Goal: Information Seeking & Learning: Learn about a topic

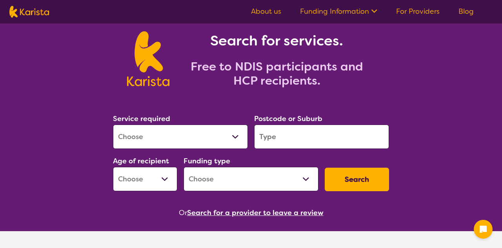
scroll to position [34, 0]
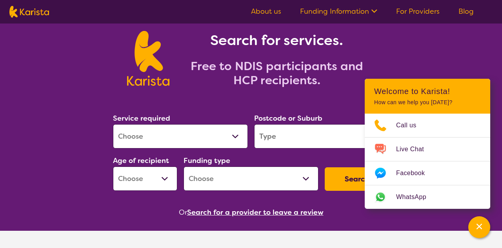
select select "Employment Support"
click at [280, 146] on input "search" at bounding box center [321, 136] width 135 height 24
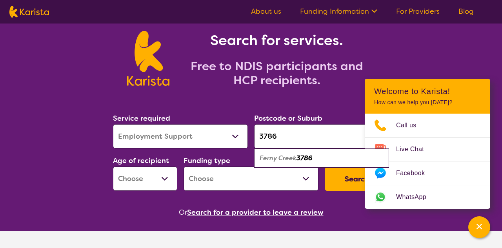
type input "3786"
click at [276, 161] on em "Ferny Creek" at bounding box center [277, 158] width 37 height 8
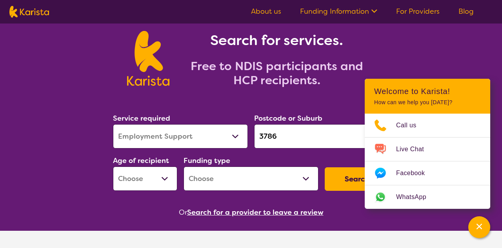
select select "AD"
select select "NDIS"
click at [482, 231] on div "Channel Menu" at bounding box center [479, 227] width 16 height 17
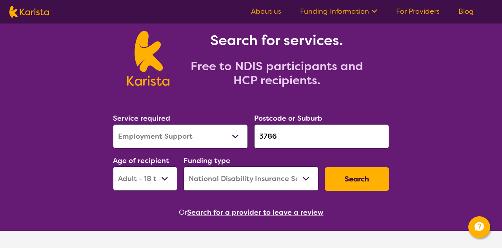
click at [360, 179] on button "Search" at bounding box center [356, 179] width 64 height 24
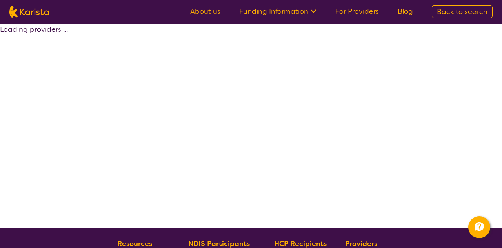
select select "by_score"
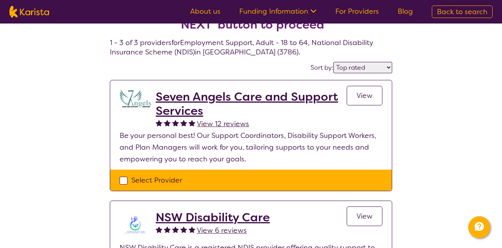
scroll to position [20, 0]
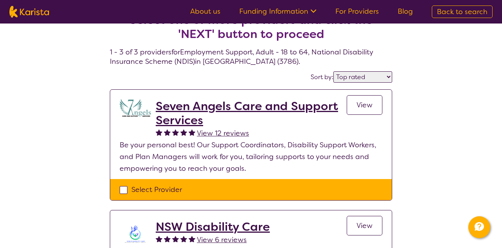
click at [254, 164] on p "Be your personal best! Our Support Coordinators, Disability Support Workers, an…" at bounding box center [251, 156] width 263 height 35
click at [360, 102] on span "View" at bounding box center [364, 104] width 16 height 9
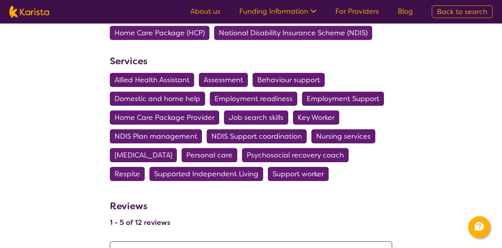
scroll to position [293, 0]
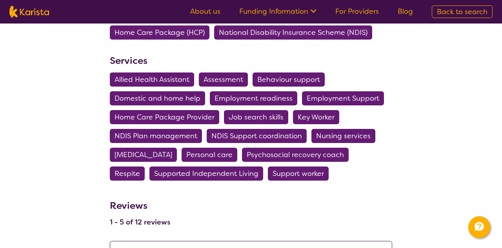
click at [159, 118] on span "Home Care Package Provider" at bounding box center [164, 117] width 100 height 14
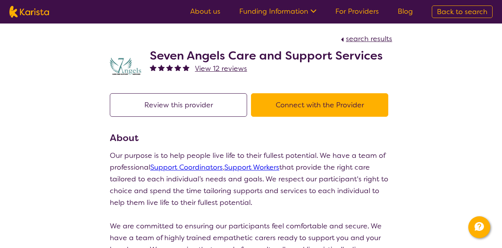
scroll to position [293, 0]
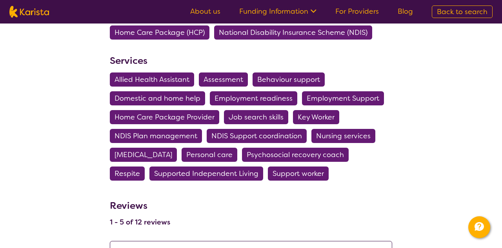
scroll to position [20, 0]
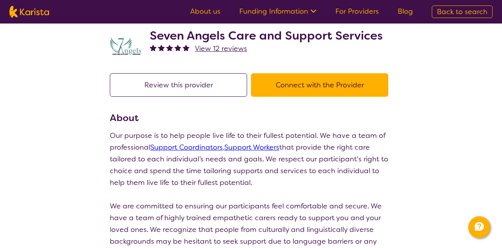
select select "by_score"
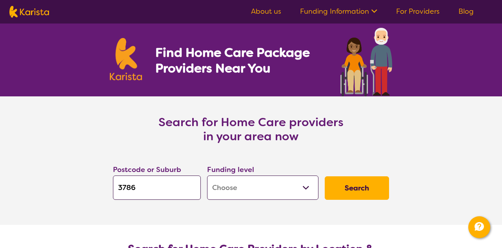
scroll to position [15, 0]
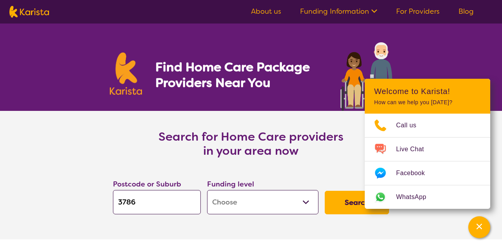
click at [370, 12] on icon at bounding box center [373, 10] width 8 height 8
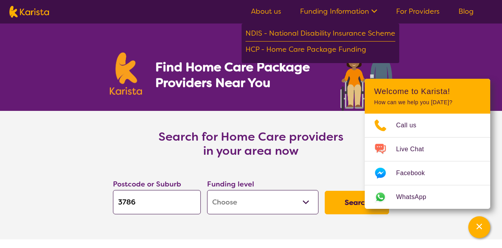
click at [264, 13] on link "About us" at bounding box center [266, 11] width 30 height 9
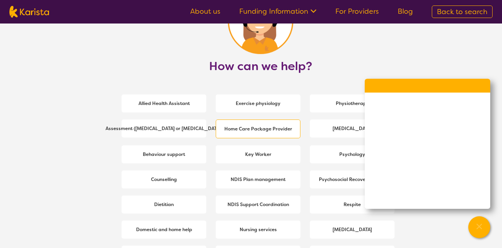
scroll to position [1022, 0]
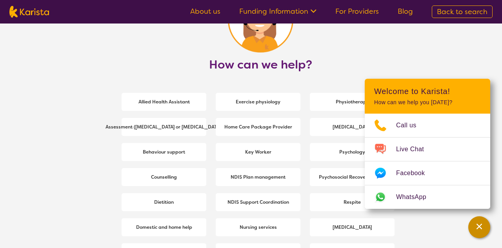
click at [478, 225] on icon "Channel Menu" at bounding box center [478, 226] width 5 height 5
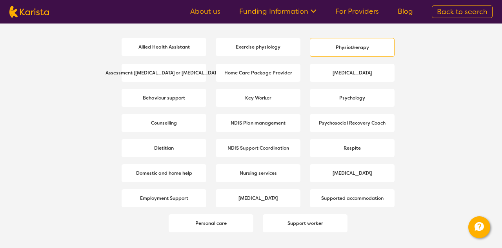
scroll to position [1078, 0]
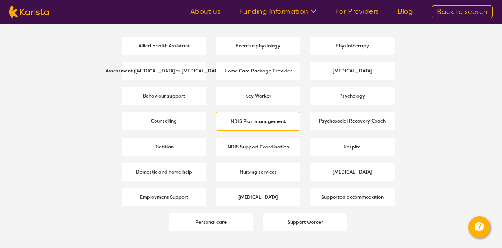
click at [239, 125] on span "NDIS Plan management" at bounding box center [257, 121] width 59 height 14
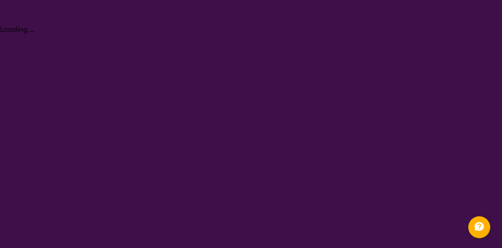
select select "NDIS Plan management"
select select "AG"
select select "NDIS"
select select "NDIS Plan management"
select select "AG"
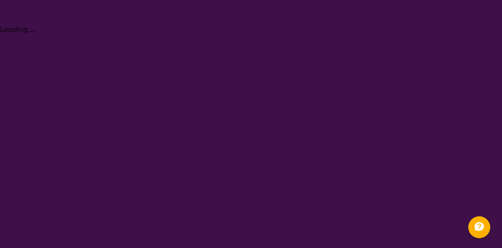
select select "NDIS"
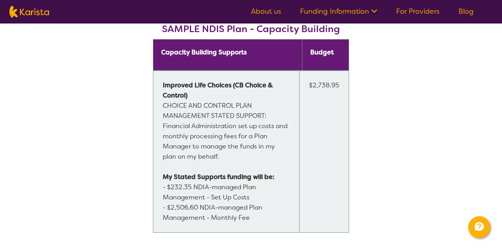
scroll to position [650, 0]
